Goal: Complete application form

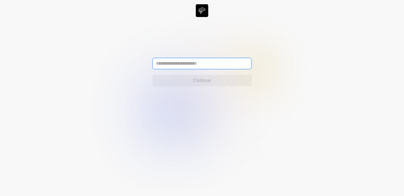
click at [185, 60] on input "text" at bounding box center [202, 63] width 99 height 11
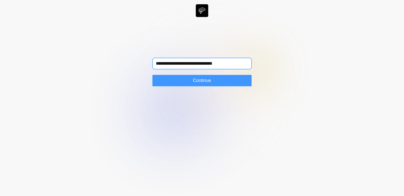
type input "**********"
click at [222, 79] on button "Continue" at bounding box center [202, 80] width 99 height 11
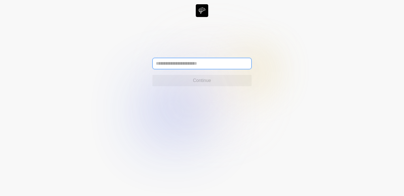
click at [204, 65] on input "text" at bounding box center [202, 63] width 99 height 11
